Goal: Task Accomplishment & Management: Use online tool/utility

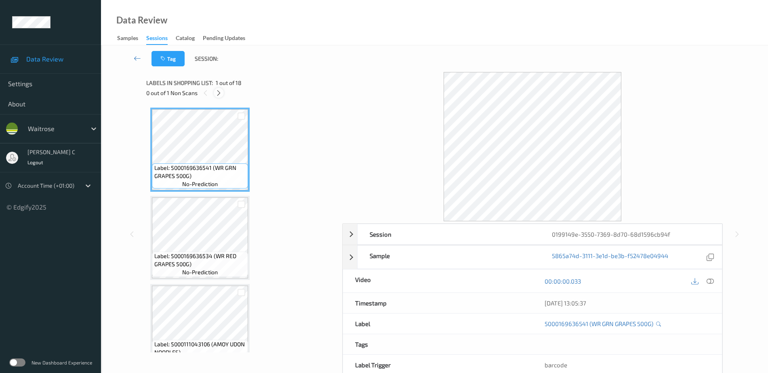
click at [221, 91] on icon at bounding box center [218, 92] width 7 height 7
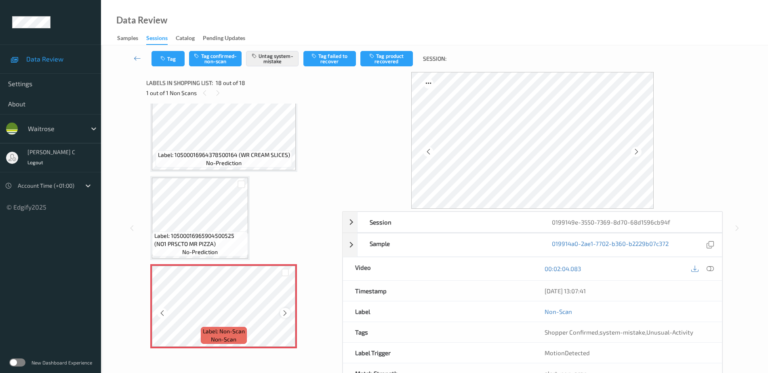
click at [283, 310] on icon at bounding box center [285, 312] width 7 height 7
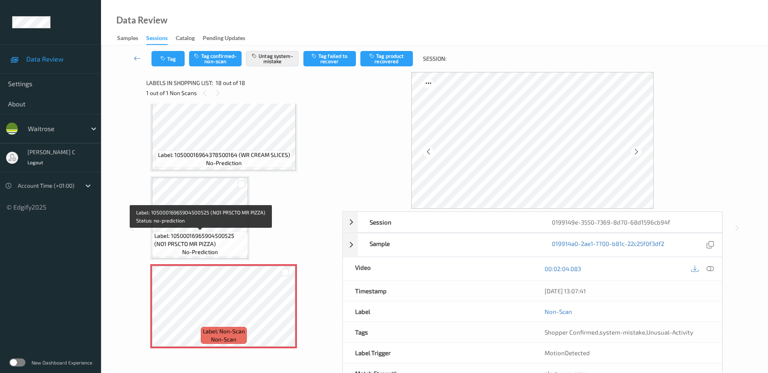
click at [221, 240] on span "Label: 10500016965904500525 (NO1 PRSCTO MR PIZZA)" at bounding box center [200, 240] width 92 height 16
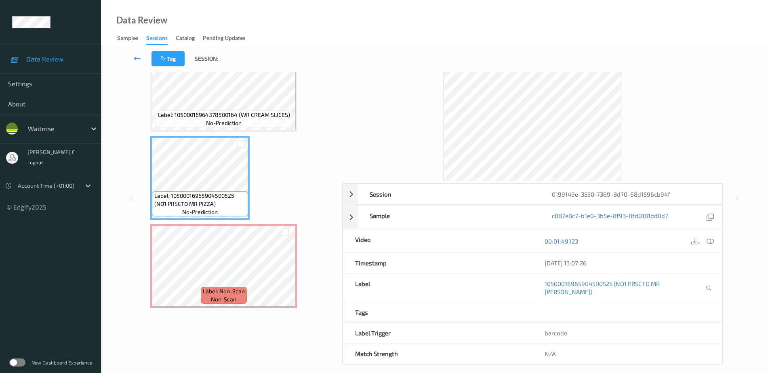
scroll to position [0, 0]
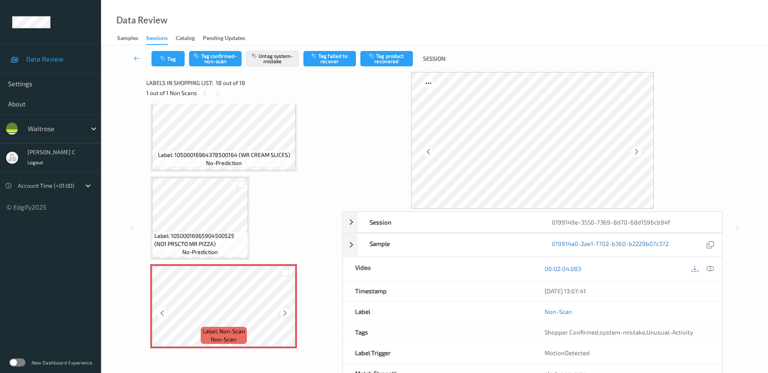
click at [287, 315] on icon at bounding box center [285, 312] width 7 height 7
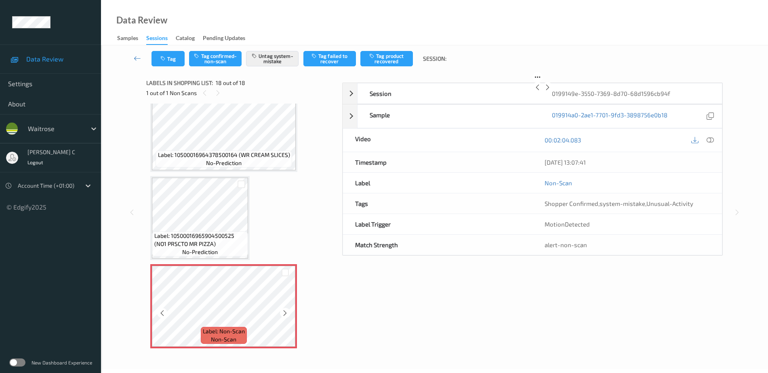
click at [287, 315] on icon at bounding box center [285, 312] width 7 height 7
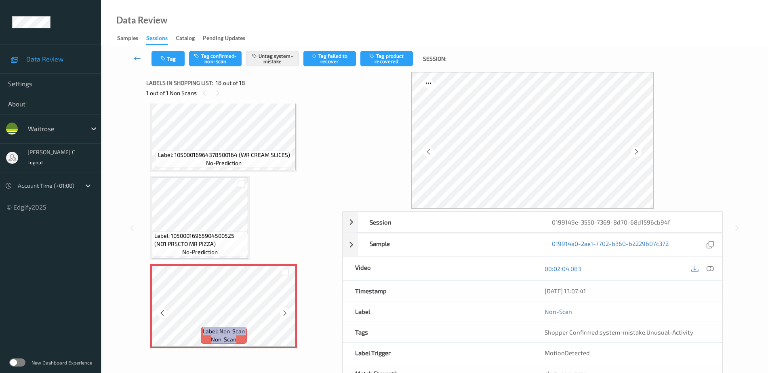
click at [287, 315] on icon at bounding box center [285, 312] width 7 height 7
click at [173, 63] on button "Tag" at bounding box center [168, 58] width 33 height 15
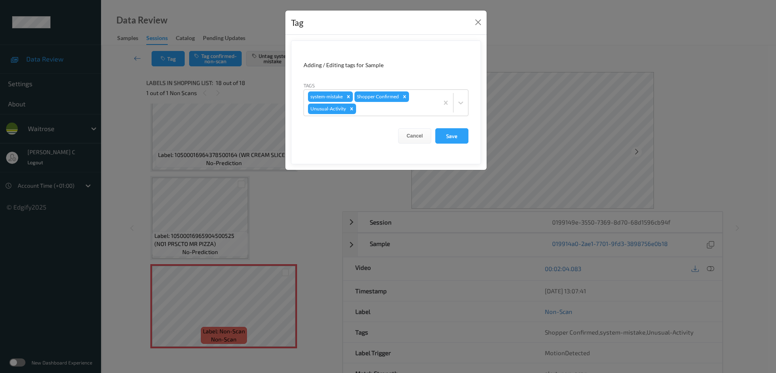
click at [222, 234] on div "Tag Adding / Editing tags for Sample Tags system-mistake Shopper Confirmed Unus…" at bounding box center [388, 186] width 776 height 373
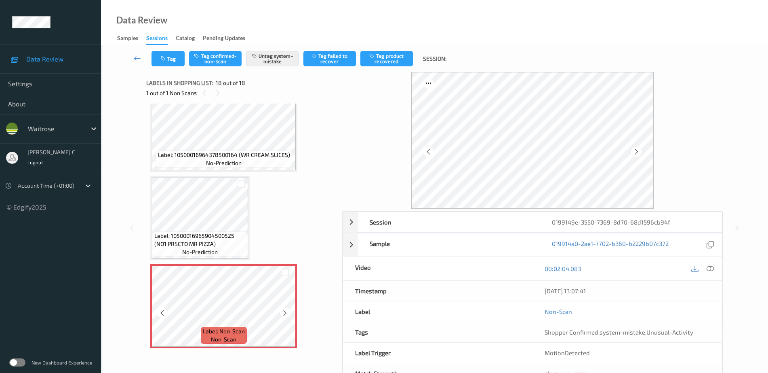
click at [194, 235] on span "Label: 10500016965904500525 (NO1 PRSCTO MR PIZZA)" at bounding box center [200, 240] width 92 height 16
